Goal: Task Accomplishment & Management: Manage account settings

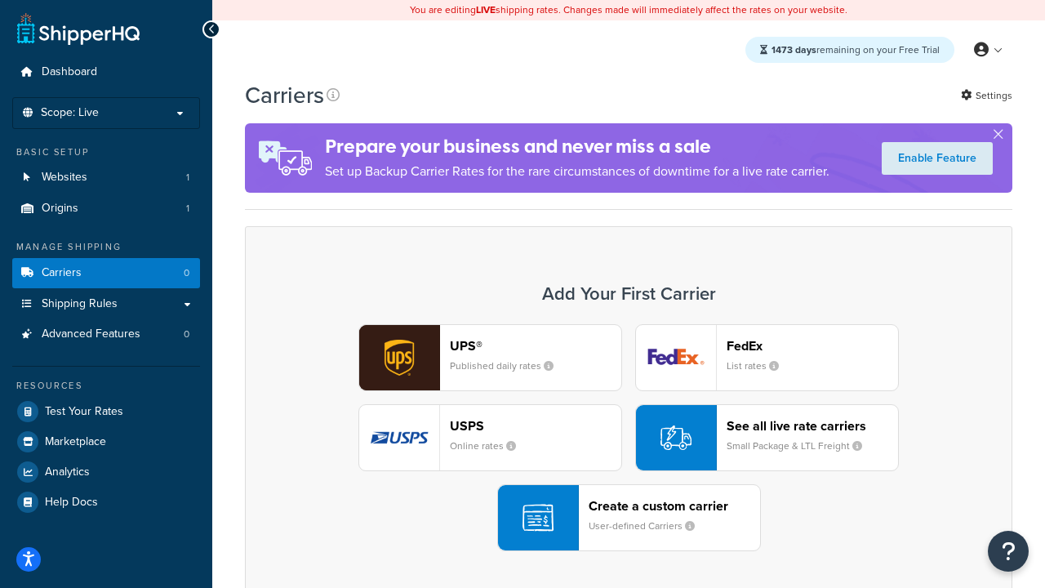
click at [629, 438] on div "UPS® Published daily rates FedEx List rates USPS Online rates See all live rate…" at bounding box center [628, 437] width 733 height 227
click at [812, 345] on header "FedEx" at bounding box center [812, 346] width 171 height 16
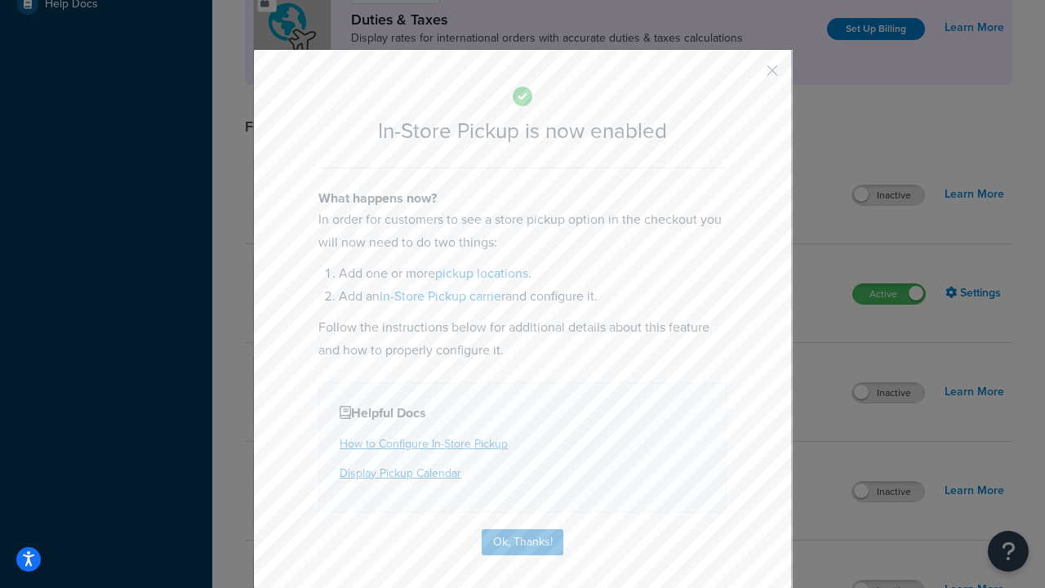
click at [748, 76] on button "button" at bounding box center [748, 76] width 4 height 4
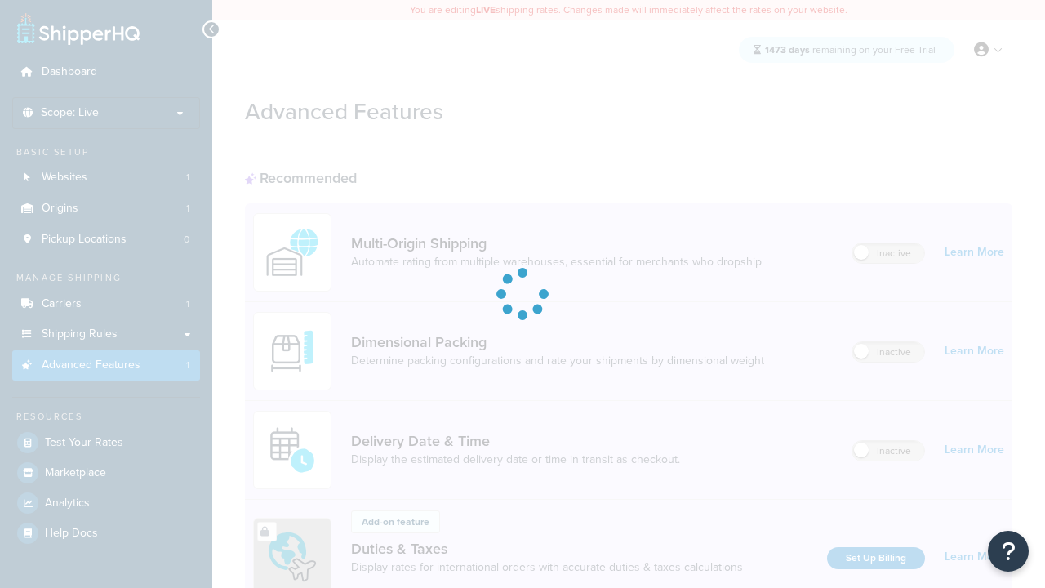
scroll to position [529, 0]
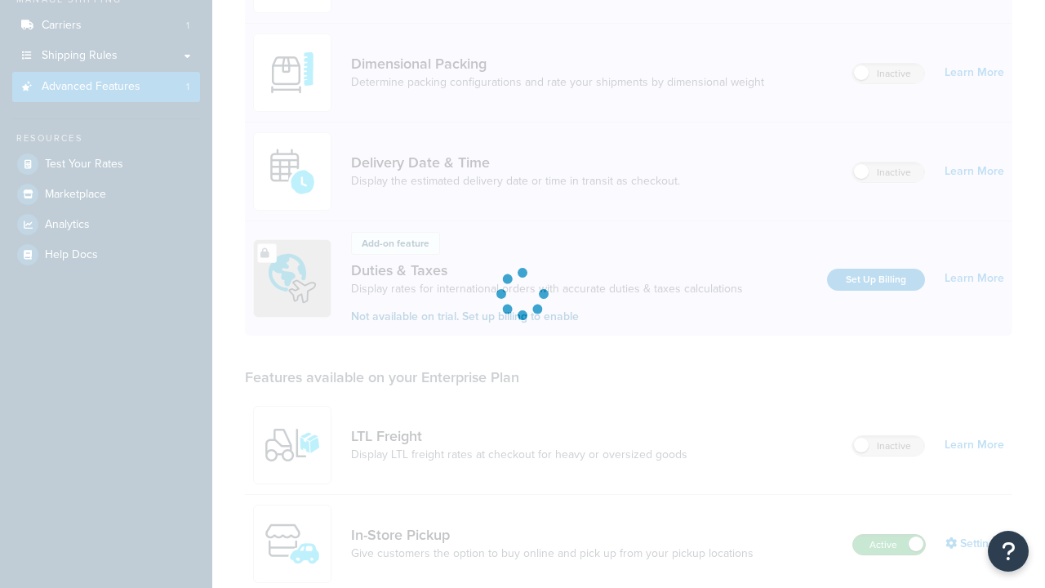
click at [889, 535] on label "Active" at bounding box center [889, 545] width 72 height 20
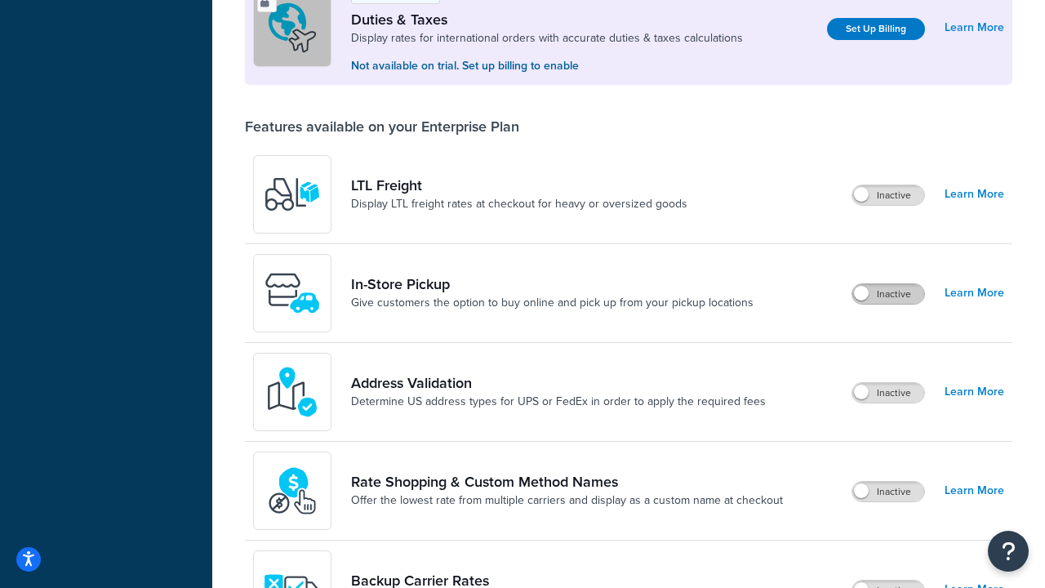
scroll to position [498, 0]
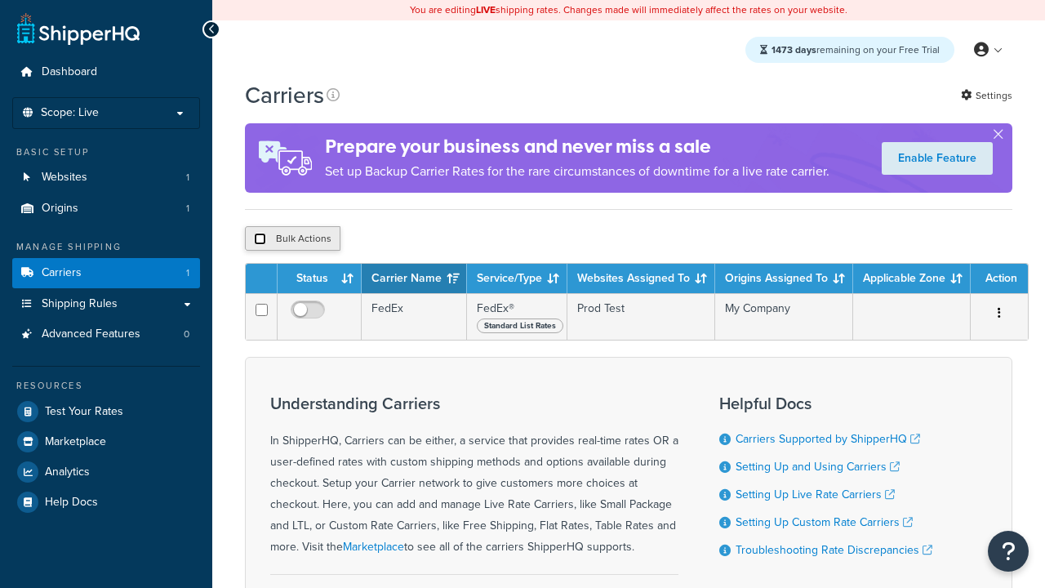
click at [260, 241] on input "checkbox" at bounding box center [260, 239] width 12 height 12
checkbox input "true"
click at [0, 0] on button "Delete" at bounding box center [0, 0] width 0 height 0
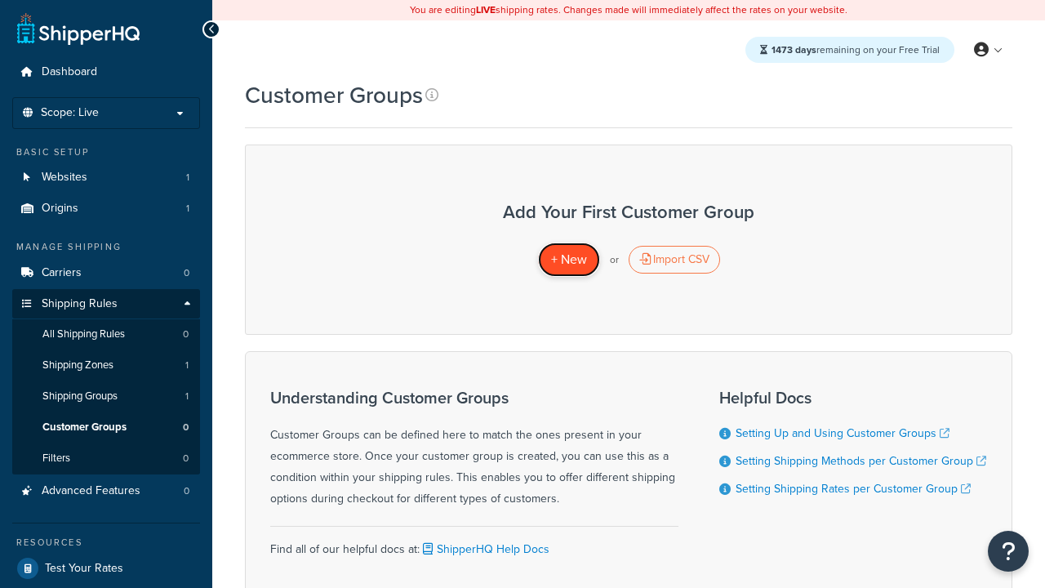
click at [568, 260] on span "+ New" at bounding box center [569, 259] width 36 height 19
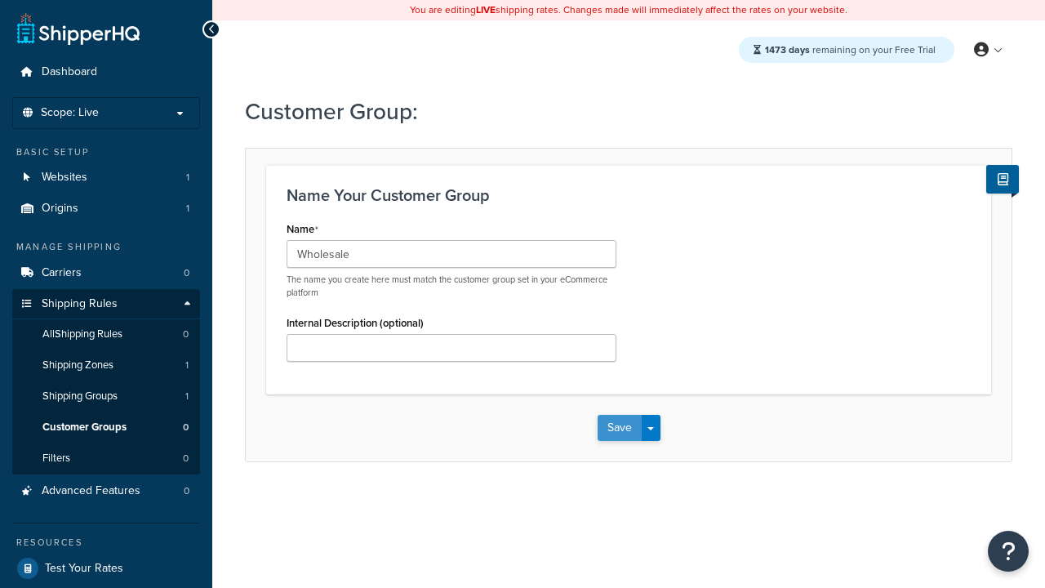
type input "Wholesale"
click at [619, 428] on button "Save" at bounding box center [620, 428] width 44 height 26
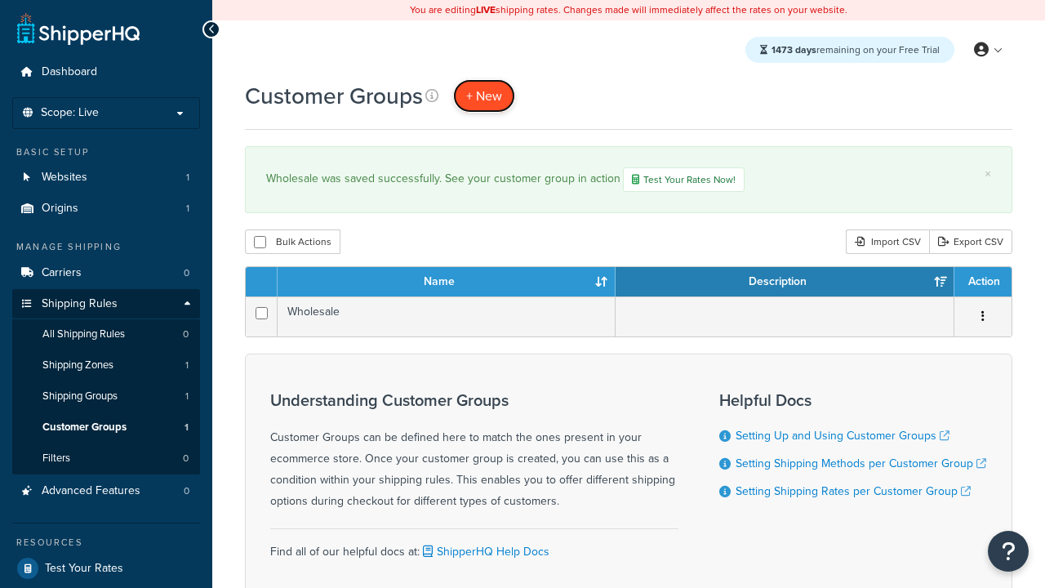
click at [484, 96] on span "+ New" at bounding box center [484, 96] width 36 height 19
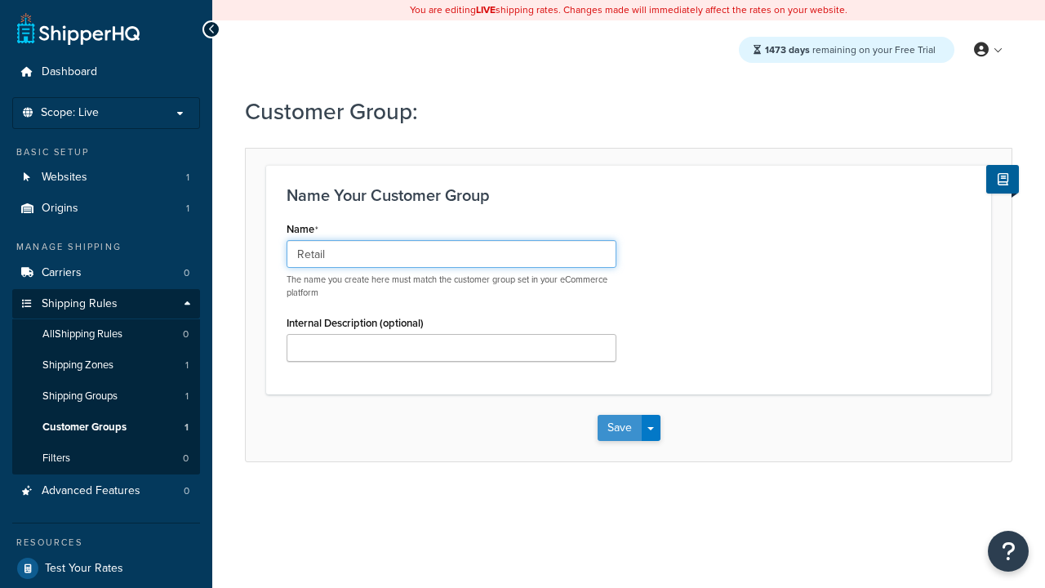
type input "Retail"
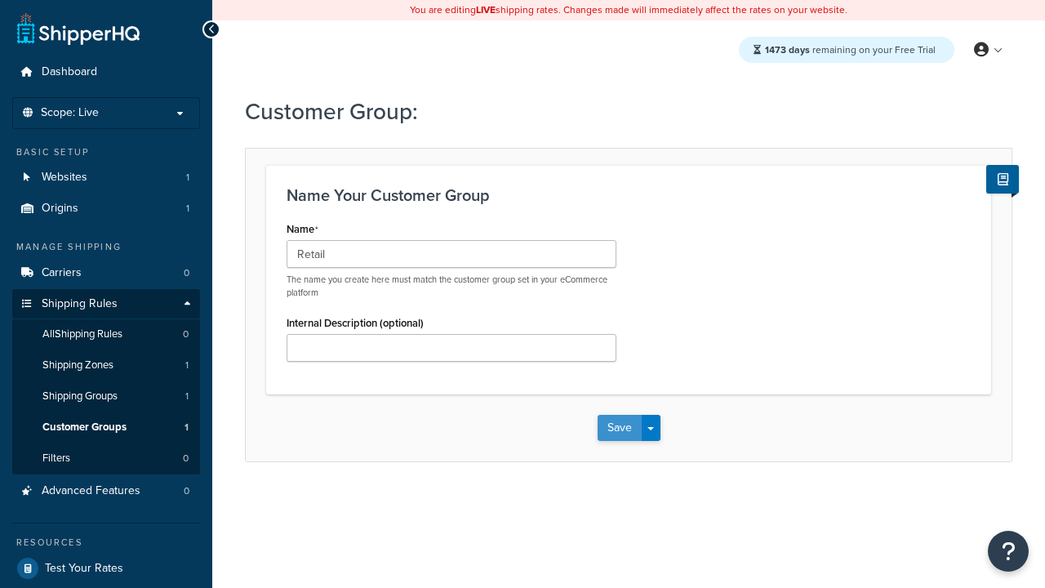
click at [619, 428] on button "Save" at bounding box center [620, 428] width 44 height 26
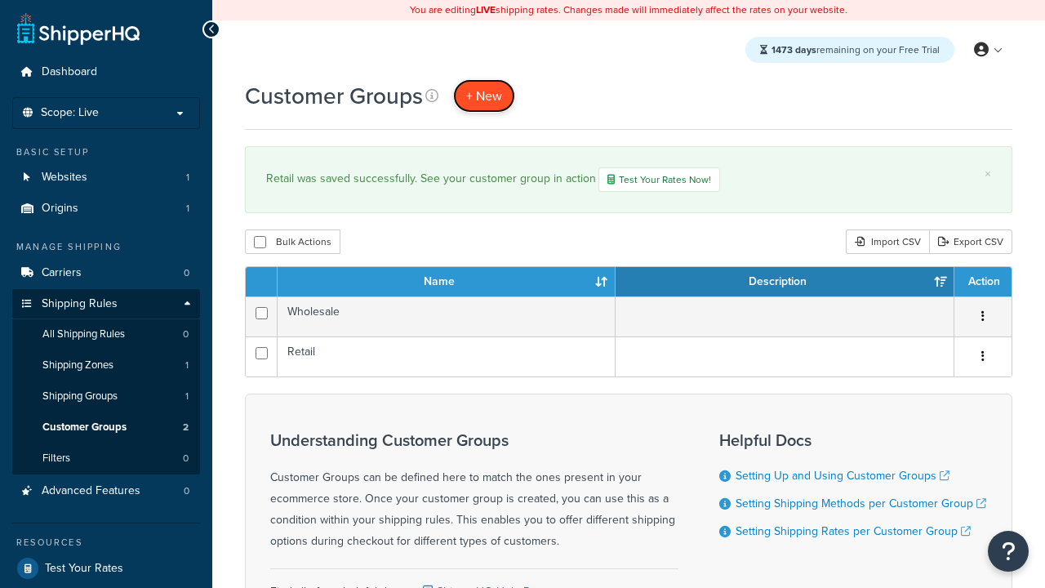
click at [484, 96] on span "+ New" at bounding box center [484, 96] width 36 height 19
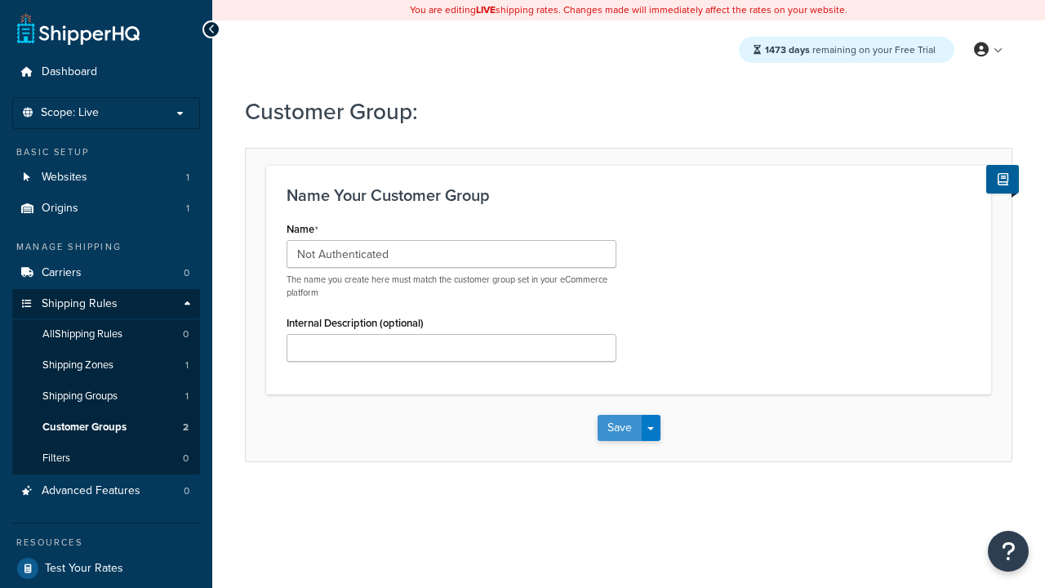
type input "Not Authenticated"
click at [619, 428] on button "Save" at bounding box center [620, 428] width 44 height 26
type input "Logged in"
click at [619, 428] on button "Save" at bounding box center [620, 428] width 44 height 26
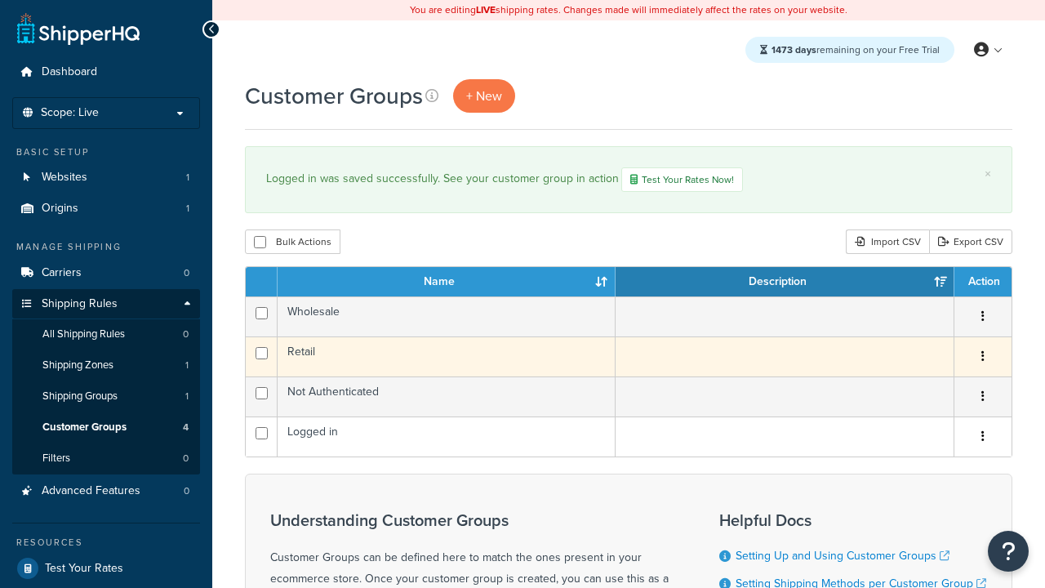
click at [982, 358] on icon "button" at bounding box center [982, 355] width 3 height 11
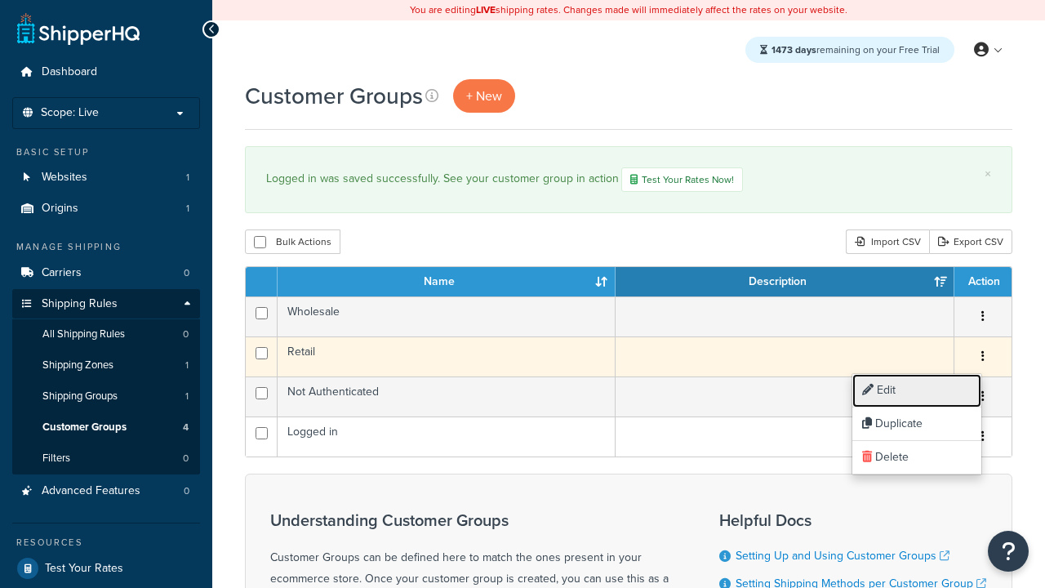
click at [916, 390] on link "Edit" at bounding box center [916, 390] width 129 height 33
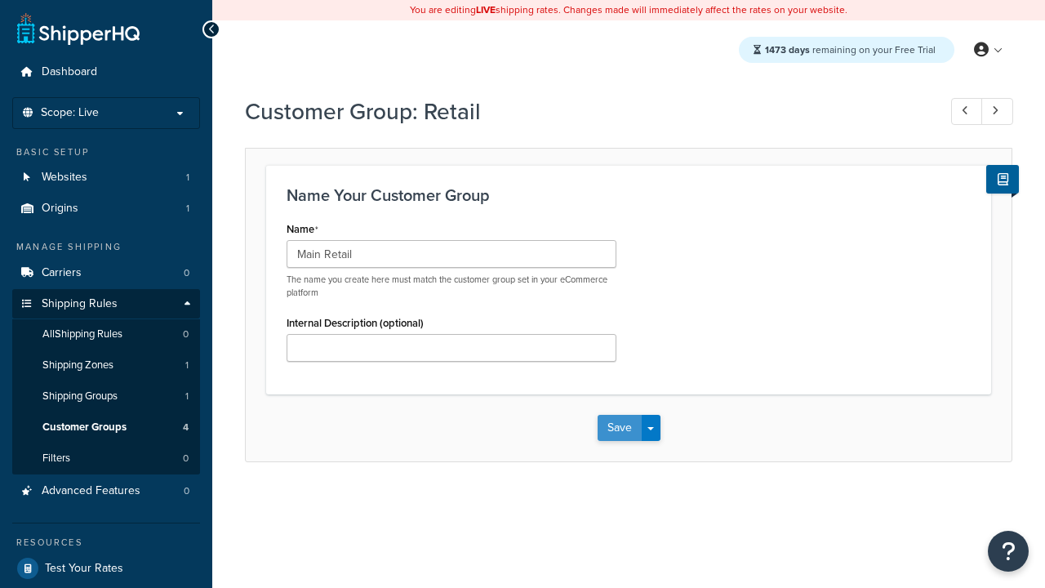
type input "Main Retail"
click at [619, 428] on button "Save" at bounding box center [620, 428] width 44 height 26
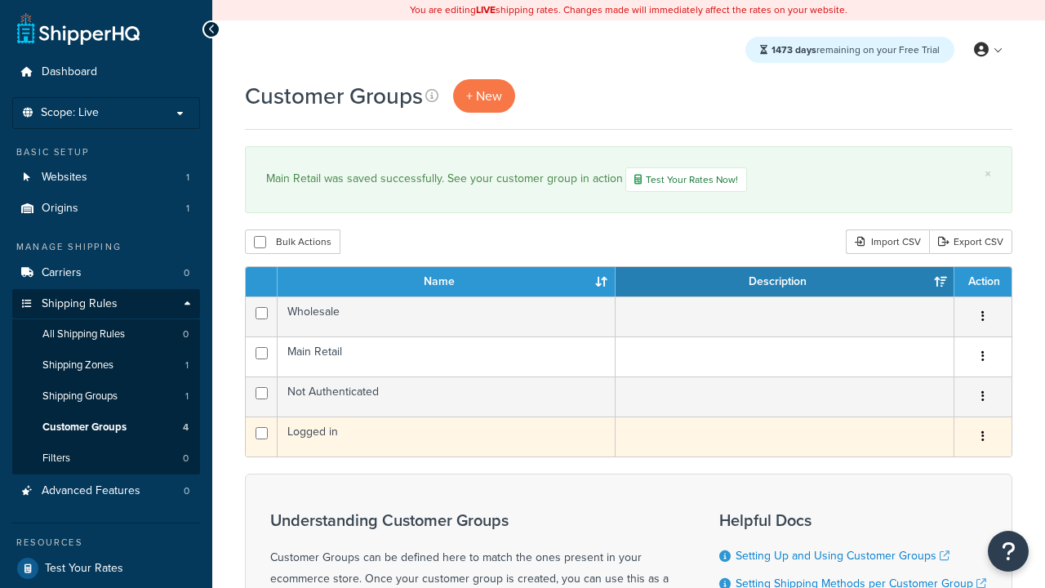
click at [982, 438] on icon "button" at bounding box center [982, 435] width 3 height 11
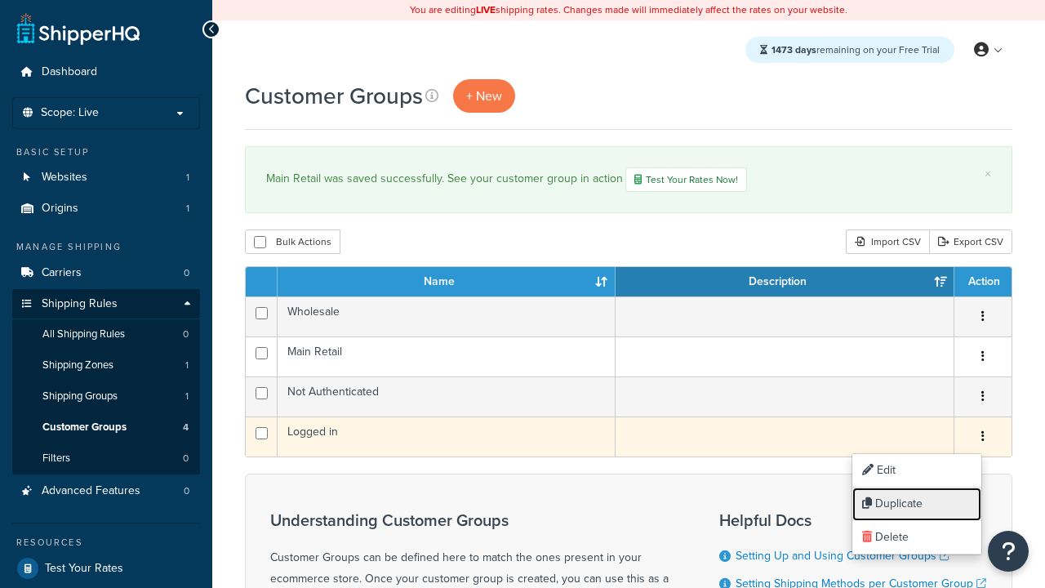
click at [916, 504] on link "Duplicate" at bounding box center [916, 503] width 129 height 33
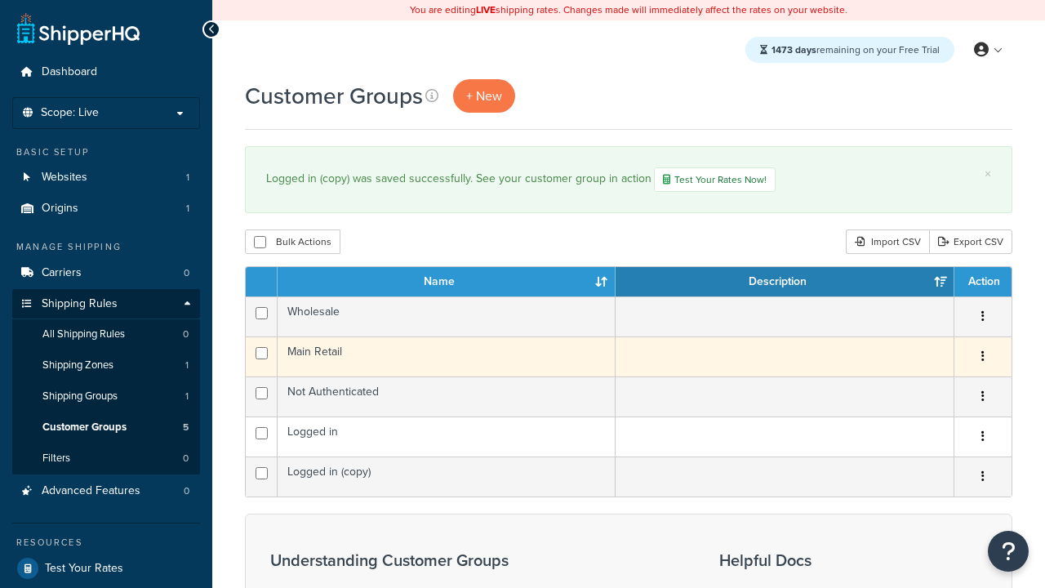
click at [982, 358] on icon "button" at bounding box center [982, 355] width 3 height 11
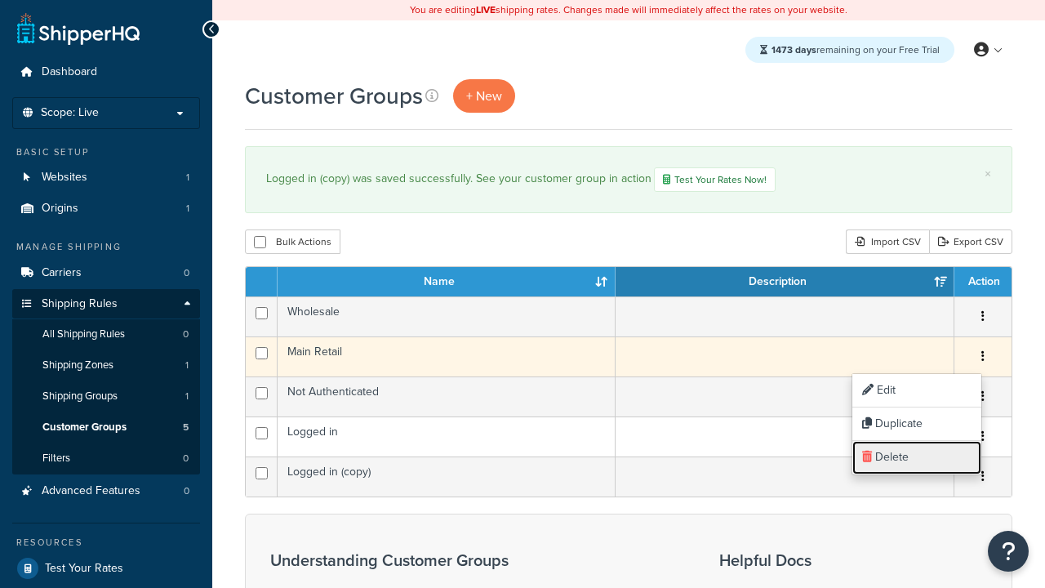
click at [916, 457] on link "Delete" at bounding box center [916, 457] width 129 height 33
